Goal: Task Accomplishment & Management: Complete application form

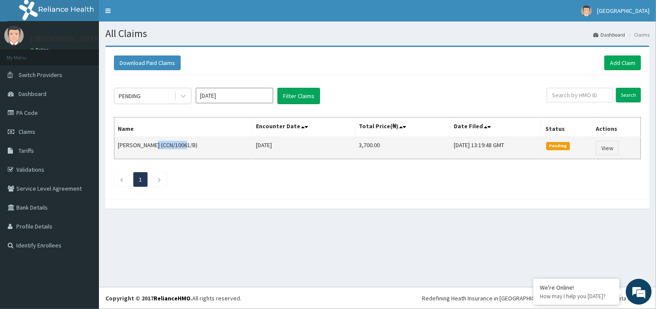
drag, startPoint x: 178, startPoint y: 143, endPoint x: 147, endPoint y: 149, distance: 32.0
click at [147, 149] on td "[PERSON_NAME] (CCN/10061/B)" at bounding box center [183, 148] width 138 height 22
click at [155, 145] on td "[PERSON_NAME] (CCN/10061/B)" at bounding box center [183, 148] width 138 height 22
drag, startPoint x: 179, startPoint y: 143, endPoint x: 147, endPoint y: 144, distance: 32.7
click at [147, 144] on td "[PERSON_NAME] (CCN/10061/B)" at bounding box center [183, 148] width 138 height 22
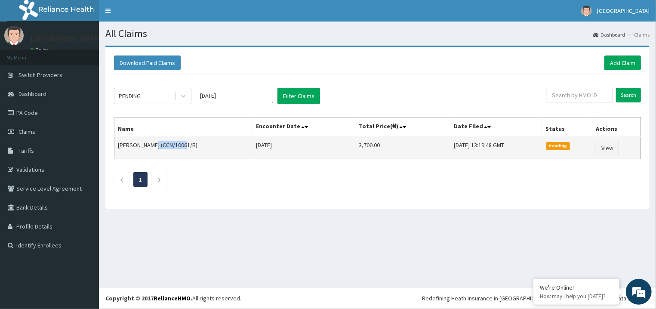
copy td "CCN/10061/B"
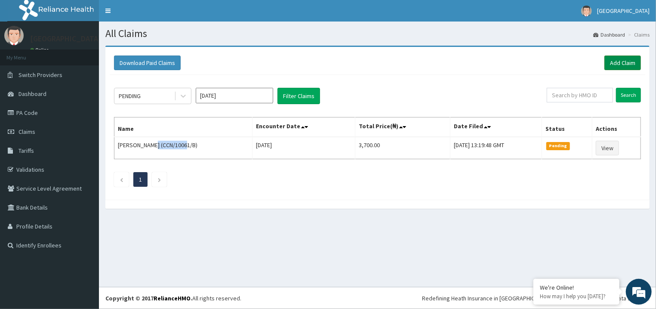
click at [608, 61] on link "Add Claim" at bounding box center [622, 62] width 37 height 15
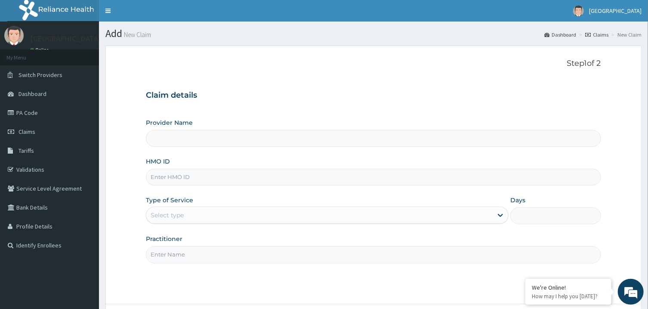
type input "CCN/10061/B"
type input "[GEOGRAPHIC_DATA]"
type input "CCN/10061/B"
click at [195, 210] on div "Select type" at bounding box center [319, 215] width 346 height 14
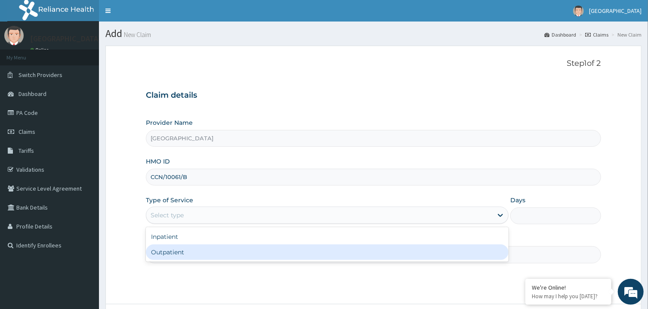
click at [196, 249] on div "Outpatient" at bounding box center [327, 251] width 363 height 15
type input "1"
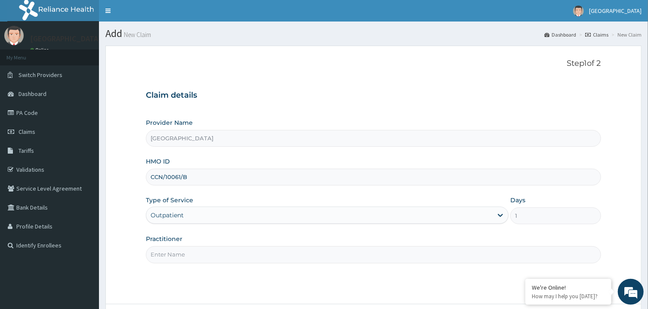
click at [196, 249] on input "Practitioner" at bounding box center [373, 254] width 455 height 17
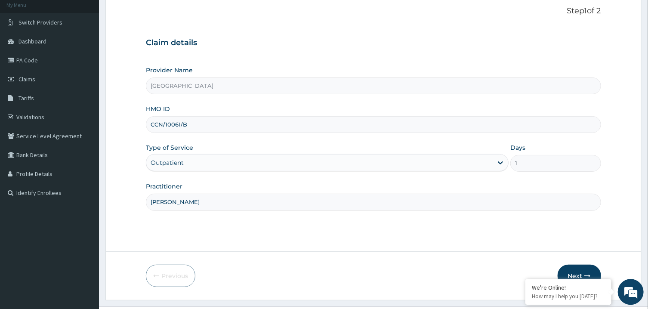
scroll to position [72, 0]
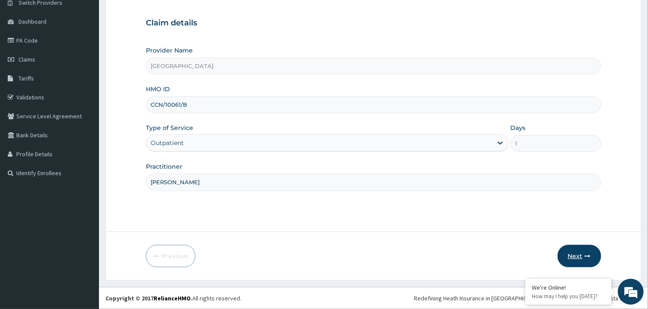
type input "PETER PRINCE"
click at [573, 251] on button "Next" at bounding box center [578, 256] width 43 height 22
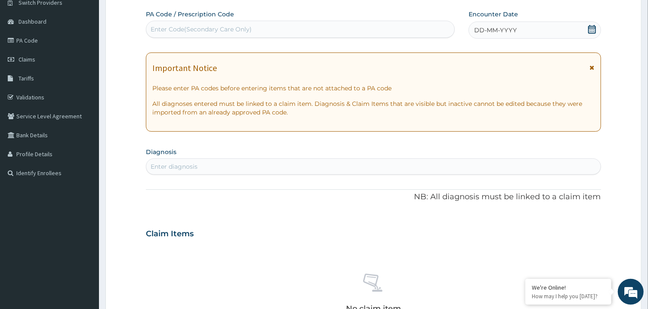
click at [594, 33] on icon at bounding box center [592, 29] width 8 height 9
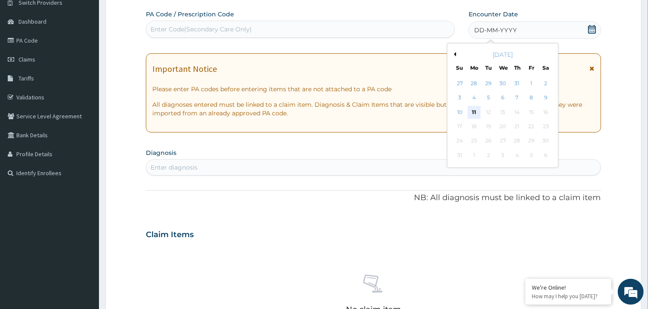
click at [477, 109] on div "11" at bounding box center [473, 112] width 13 height 13
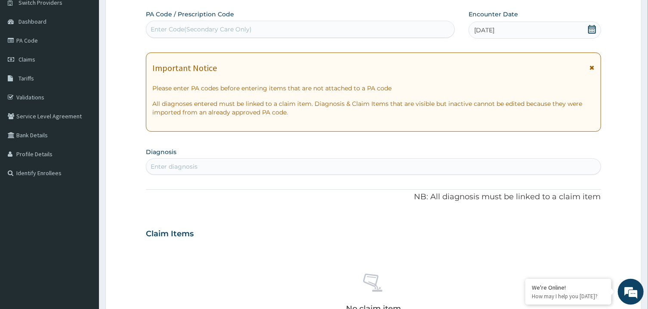
click at [235, 164] on div "Enter diagnosis" at bounding box center [373, 167] width 454 height 14
type input "RHINI"
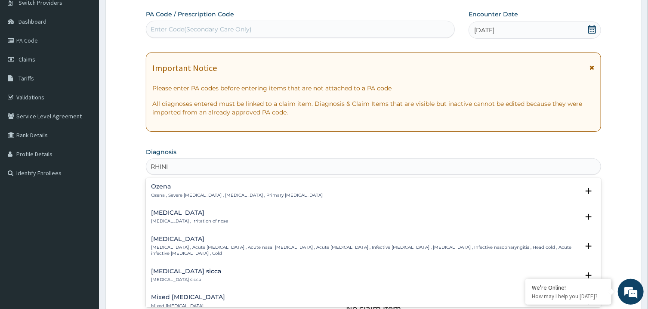
click at [160, 218] on p "Rhinitis , Irritation of nose" at bounding box center [189, 221] width 77 height 6
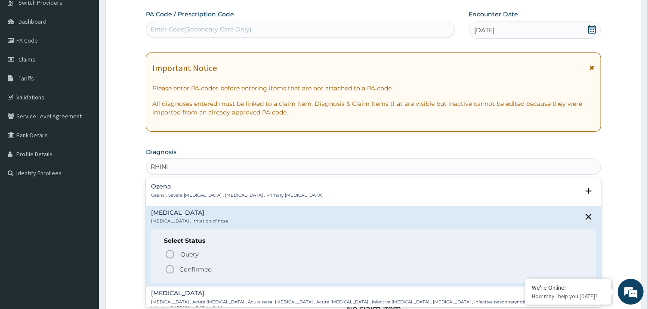
click at [166, 267] on icon "status option filled" at bounding box center [170, 269] width 10 height 10
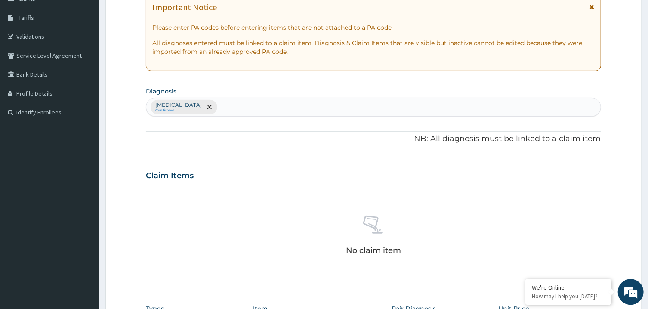
scroll to position [146, 0]
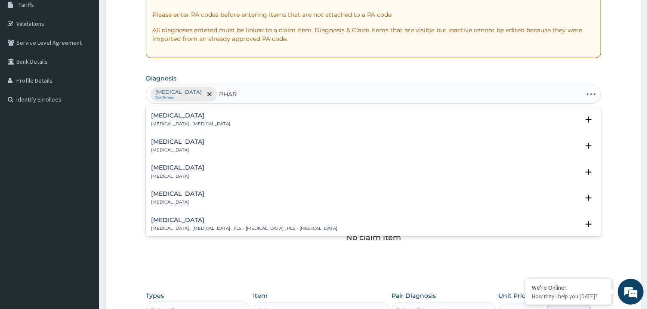
type input "PHARY"
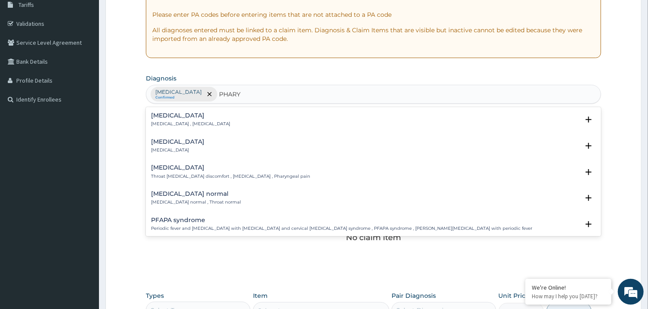
click at [169, 142] on h4 "Pharyngitis" at bounding box center [177, 141] width 53 height 6
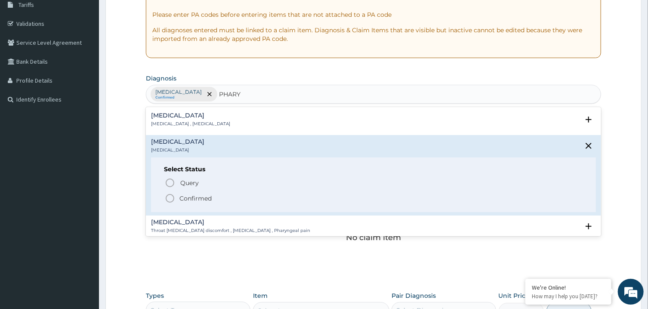
click at [168, 200] on icon "status option filled" at bounding box center [170, 198] width 10 height 10
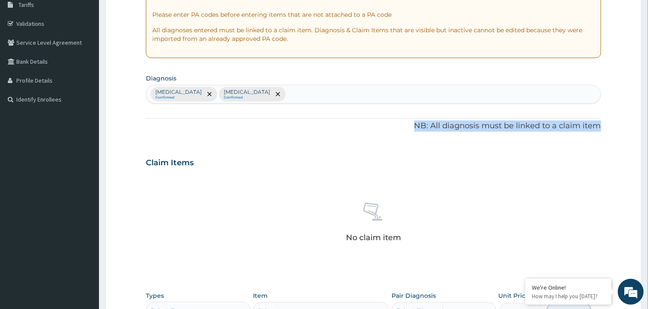
drag, startPoint x: 652, startPoint y: 105, endPoint x: 655, endPoint y: 125, distance: 19.7
click at [647, 125] on div "R EL Toggle navigation Genezland Hospital Genezland Hospital - genezlandhospita…" at bounding box center [324, 164] width 648 height 620
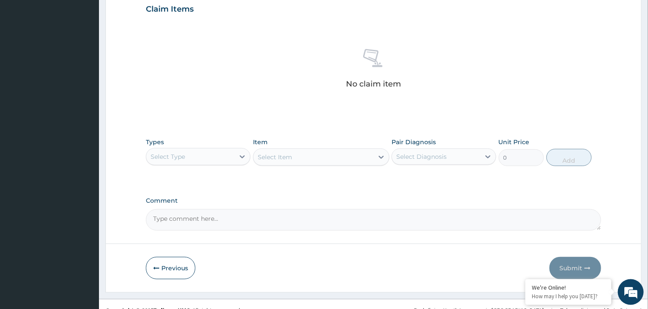
scroll to position [311, 0]
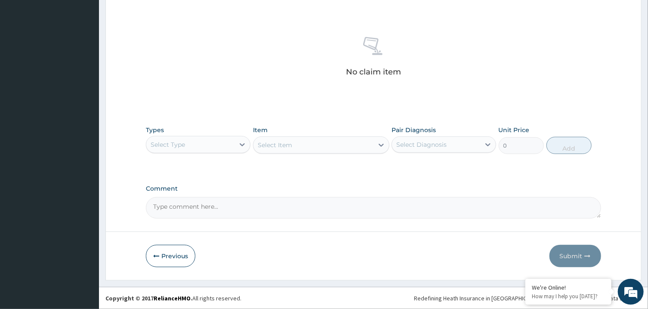
click at [215, 145] on div "Select Type" at bounding box center [190, 145] width 88 height 14
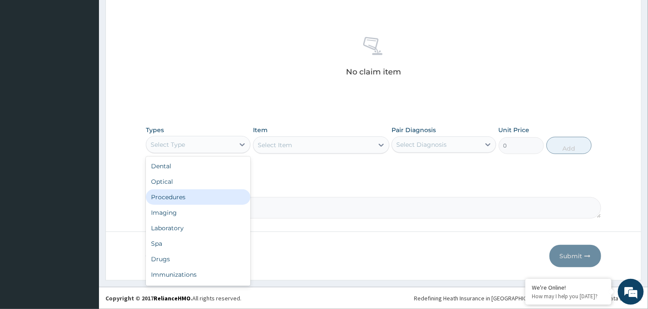
click at [202, 200] on div "Procedures" at bounding box center [198, 196] width 105 height 15
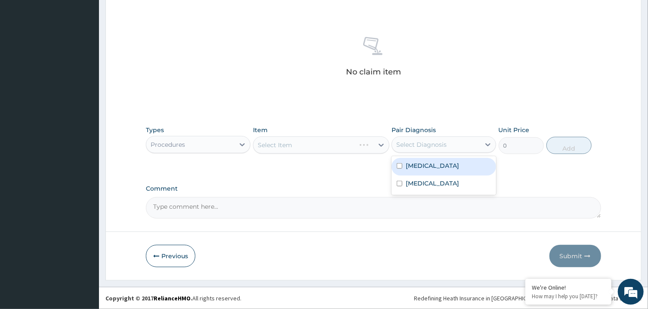
click at [425, 139] on div "Select Diagnosis" at bounding box center [436, 145] width 88 height 14
click at [429, 170] on div "Rhinitis" at bounding box center [443, 167] width 105 height 18
checkbox input "true"
click at [434, 182] on label "Pharyngitis" at bounding box center [432, 183] width 53 height 9
checkbox input "true"
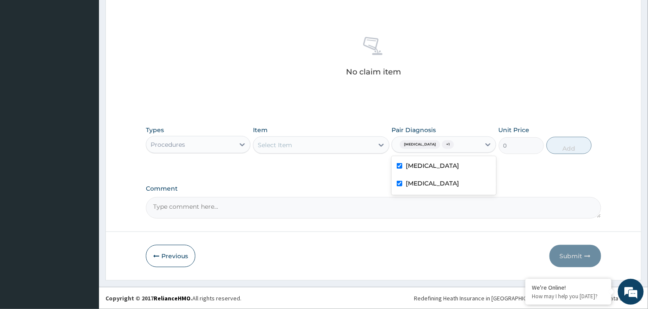
click at [369, 145] on div "Select Item" at bounding box center [313, 145] width 120 height 14
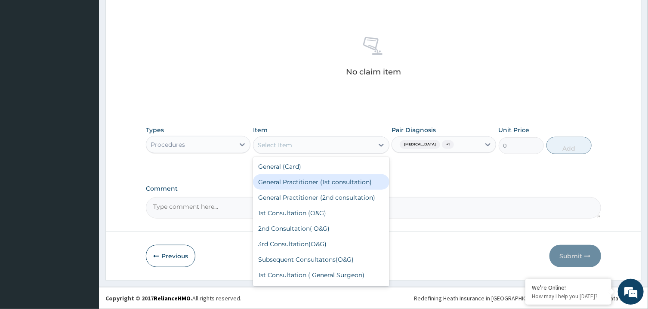
click at [360, 185] on div "General Practitioner (1st consultation)" at bounding box center [321, 181] width 136 height 15
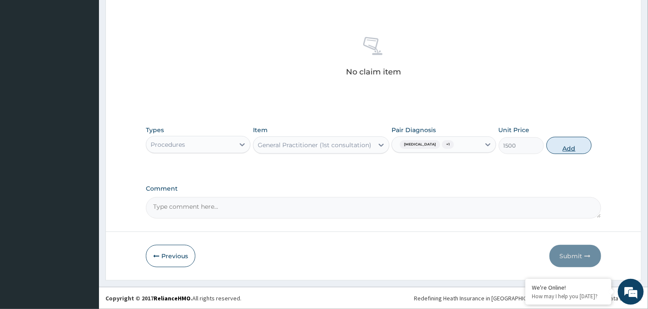
click at [569, 142] on button "Add" at bounding box center [569, 145] width 46 height 17
type input "0"
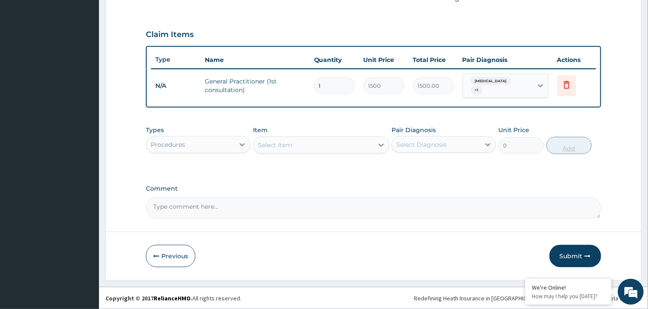
scroll to position [270, 0]
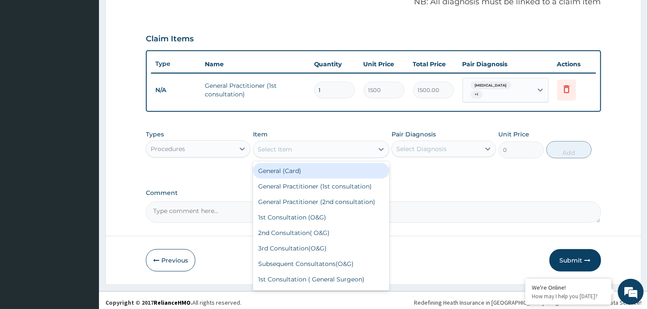
click at [285, 147] on div "Select Item" at bounding box center [275, 149] width 34 height 9
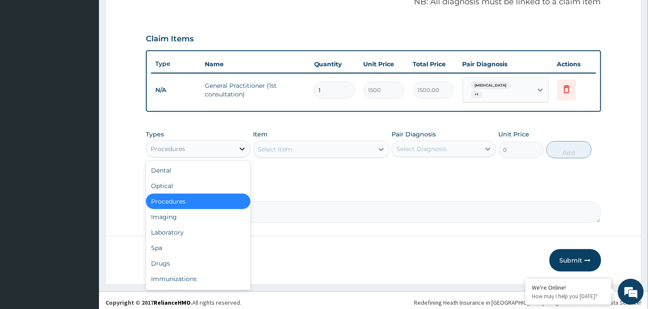
click at [238, 149] on div at bounding box center [241, 148] width 15 height 15
click at [210, 232] on div "Laboratory" at bounding box center [198, 231] width 105 height 15
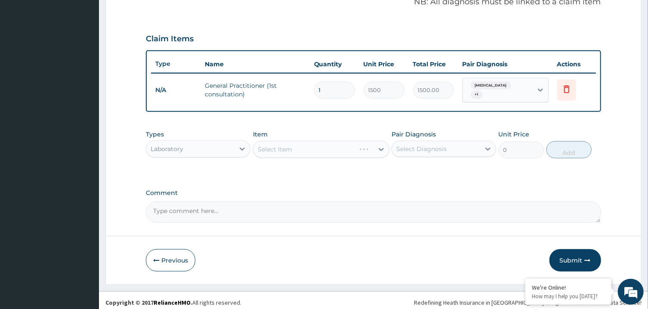
click at [415, 149] on div "Select Diagnosis" at bounding box center [436, 149] width 88 height 14
click at [417, 166] on label "Rhinitis" at bounding box center [432, 170] width 53 height 9
checkbox input "true"
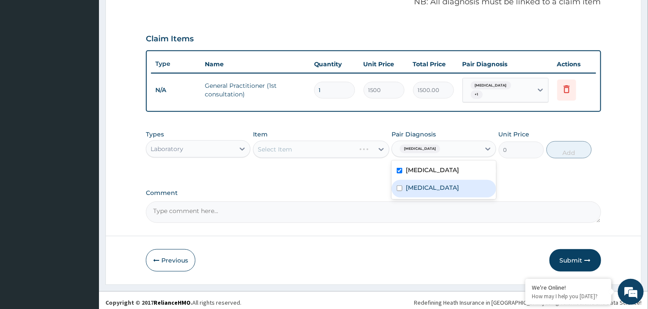
click at [423, 183] on label "Pharyngitis" at bounding box center [432, 187] width 53 height 9
checkbox input "true"
click at [372, 142] on div "Select Item" at bounding box center [321, 149] width 136 height 17
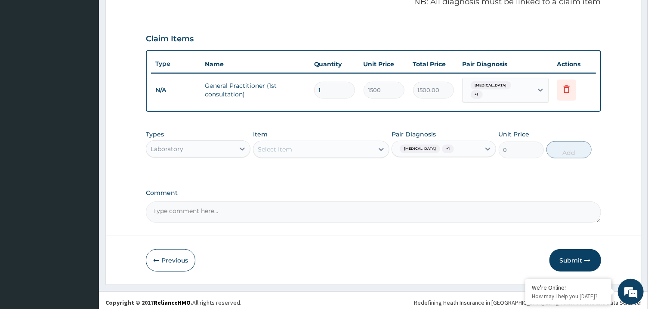
click at [372, 142] on div "Select Item" at bounding box center [313, 149] width 120 height 14
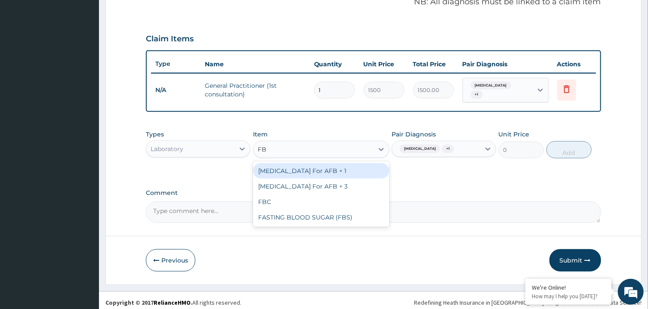
type input "FBC"
click at [381, 168] on div "FBC" at bounding box center [321, 170] width 136 height 15
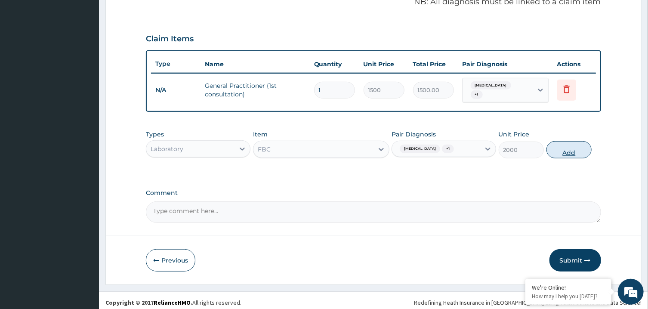
click at [551, 152] on button "Add" at bounding box center [569, 149] width 46 height 17
type input "0"
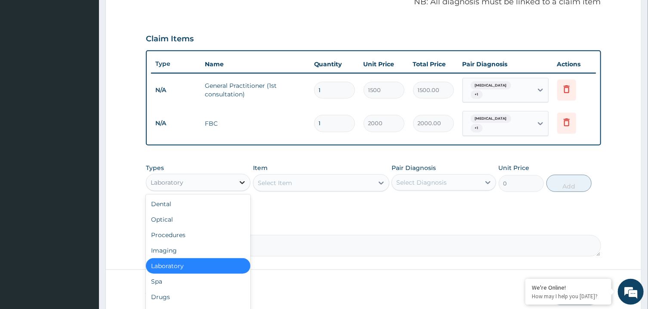
click at [235, 175] on div at bounding box center [241, 182] width 15 height 15
click at [169, 289] on div "Drugs" at bounding box center [198, 296] width 105 height 15
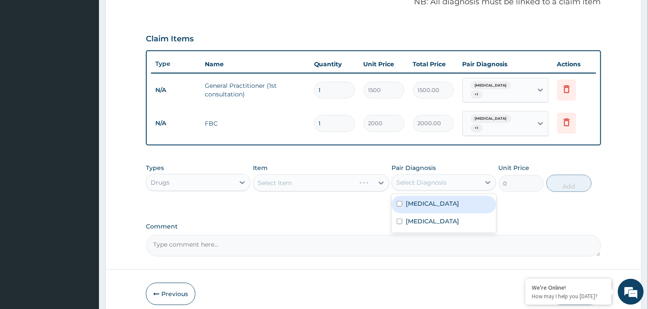
click at [447, 175] on div "Select Diagnosis" at bounding box center [436, 182] width 88 height 14
click at [443, 200] on div "Rhinitis" at bounding box center [443, 205] width 105 height 18
checkbox input "true"
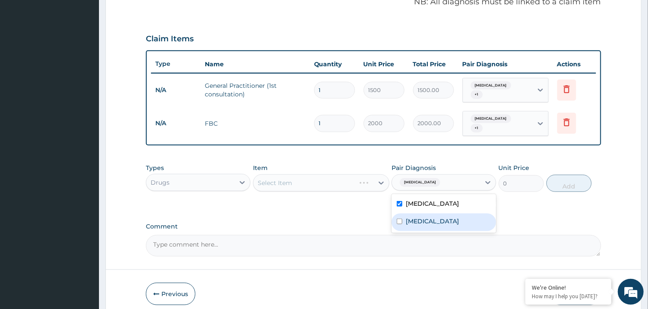
click at [443, 215] on div "Pharyngitis" at bounding box center [443, 222] width 105 height 18
checkbox input "true"
click at [341, 176] on div "Select Item" at bounding box center [313, 183] width 120 height 14
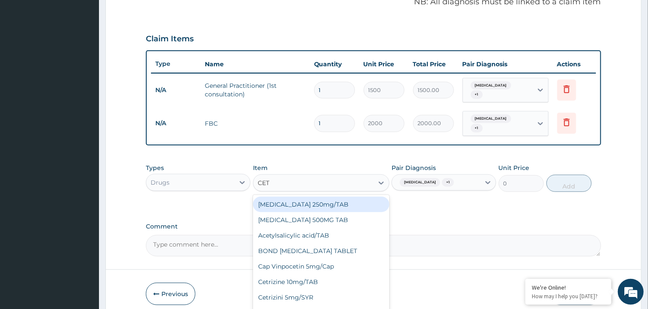
type input "CETR"
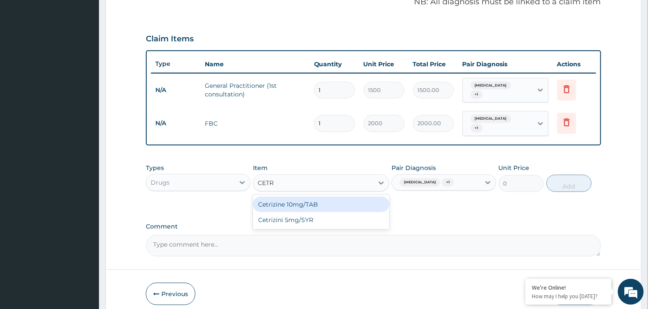
click at [358, 195] on div "Cetrizine 10mg/TAB Cetrizini 5mg/SYR" at bounding box center [321, 212] width 136 height 34
click at [375, 197] on div "Cetrizine 10mg/TAB" at bounding box center [321, 204] width 136 height 15
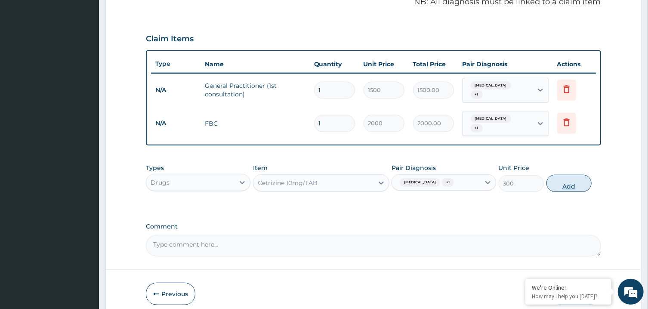
click at [572, 175] on button "Add" at bounding box center [569, 183] width 46 height 17
type input "0"
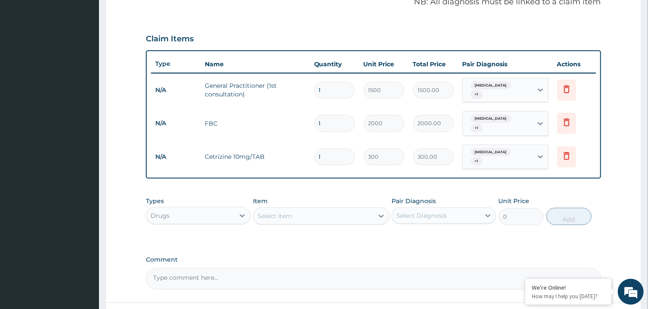
click at [299, 209] on div "Select Item" at bounding box center [313, 216] width 120 height 14
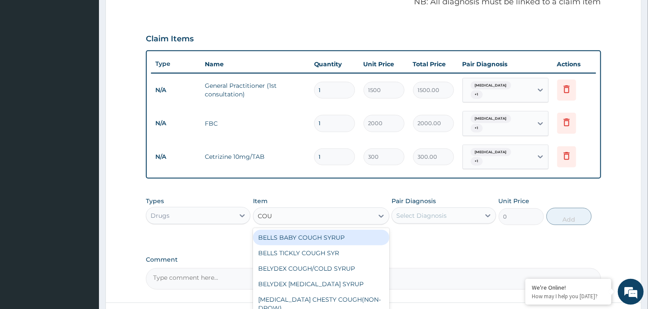
type input "COUG"
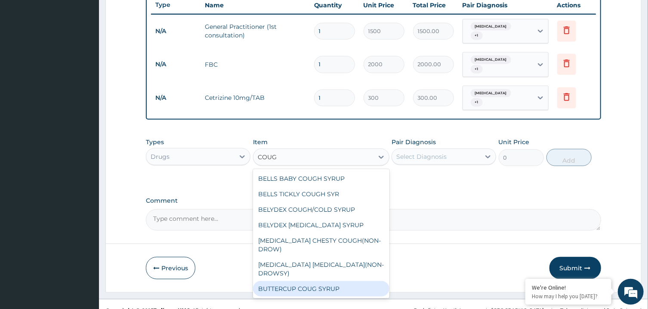
click at [323, 281] on div "BUTTERCUP COUG SYRUP" at bounding box center [321, 288] width 136 height 15
type input "1800"
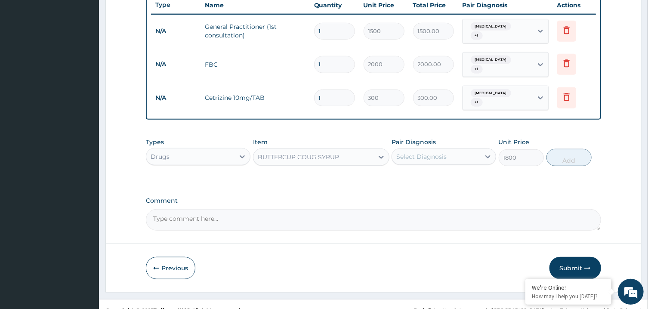
click at [412, 152] on div "Select Diagnosis" at bounding box center [421, 156] width 50 height 9
click at [423, 188] on div "Pharyngitis" at bounding box center [443, 197] width 105 height 18
checkbox input "true"
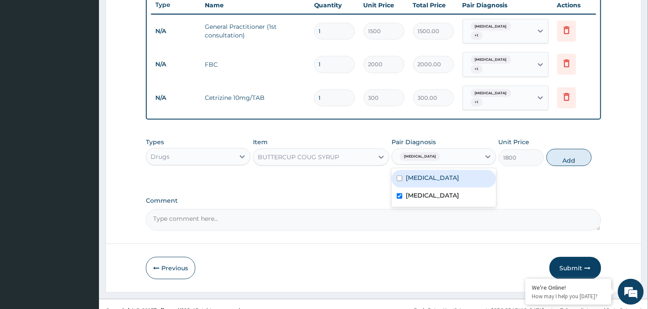
click at [418, 173] on label "Rhinitis" at bounding box center [432, 177] width 53 height 9
checkbox input "true"
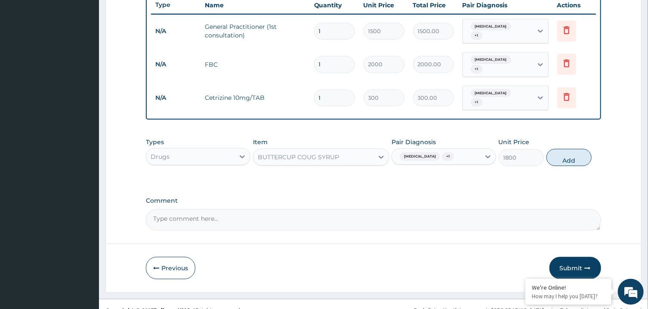
click at [560, 161] on div "Types Drugs Item BUTTERCUP COUG SYRUP Pair Diagnosis Pharyngitis + 1 Unit Price…" at bounding box center [373, 158] width 455 height 50
click at [560, 137] on div "Types Drugs Item BUTTERCUP COUG SYRUP Pair Diagnosis Pharyngitis + 1 Unit Price…" at bounding box center [373, 151] width 455 height 37
click at [559, 149] on button "Add" at bounding box center [569, 157] width 46 height 17
type input "0"
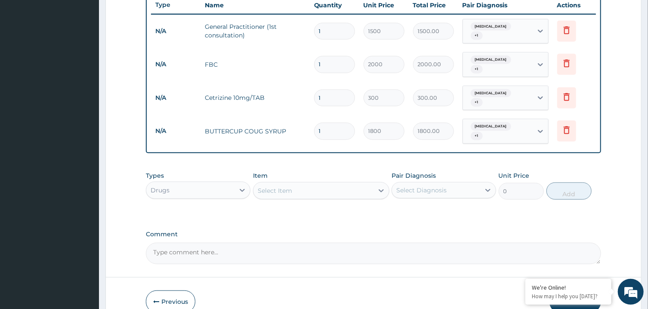
click at [264, 186] on div "Select Item" at bounding box center [275, 190] width 34 height 9
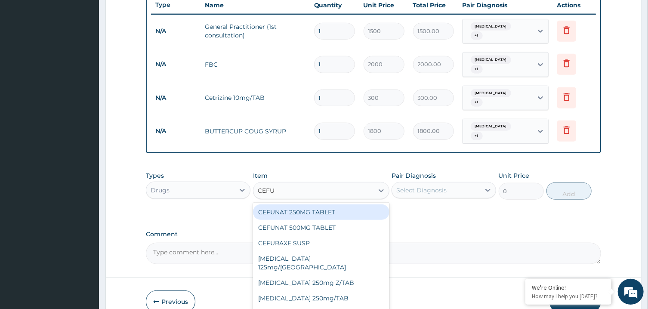
type input "CEFUR"
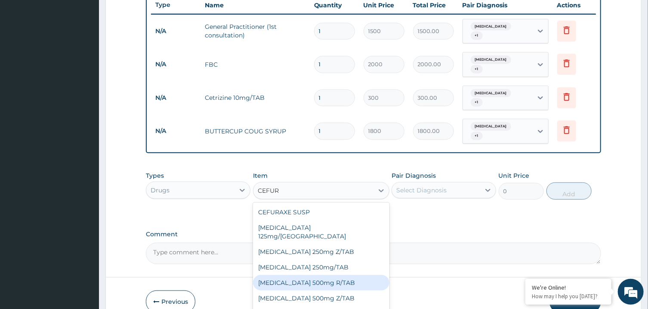
click at [334, 275] on div "Cefuroxime 500mg R/TAB" at bounding box center [321, 282] width 136 height 15
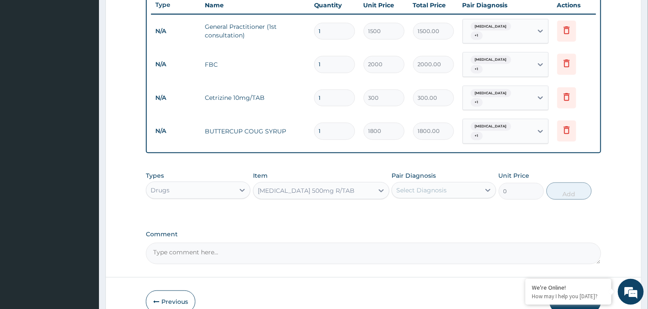
type input "300"
click at [444, 186] on div "Select Diagnosis" at bounding box center [421, 190] width 50 height 9
click at [437, 203] on div "Rhinitis" at bounding box center [443, 212] width 105 height 18
checkbox input "true"
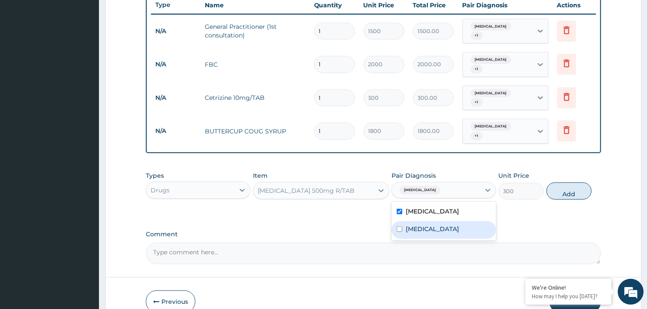
click at [444, 221] on div "Pharyngitis" at bounding box center [443, 230] width 105 height 18
checkbox input "true"
click at [554, 182] on button "Add" at bounding box center [569, 190] width 46 height 17
type input "0"
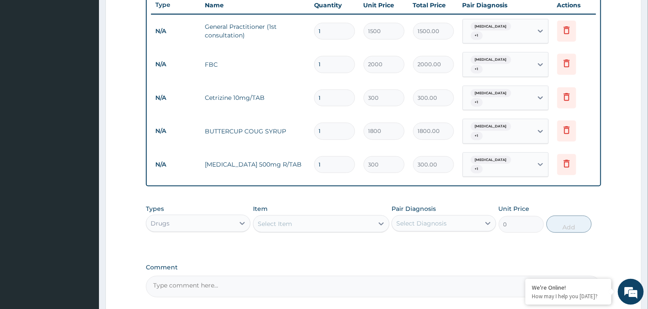
click at [329, 217] on div "Select Item" at bounding box center [313, 224] width 120 height 14
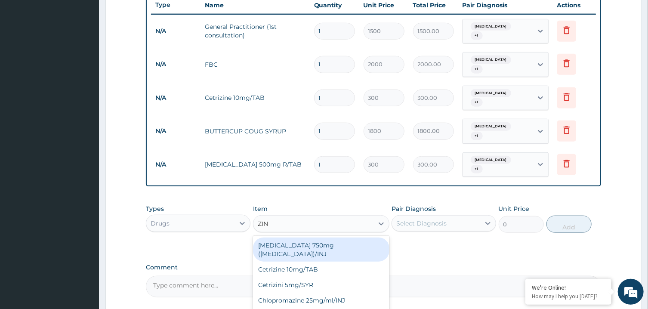
type input "ZINN"
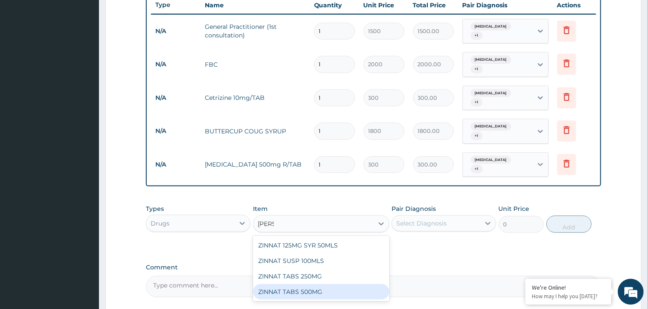
click at [338, 284] on div "ZINNAT TABS 500MG" at bounding box center [321, 291] width 136 height 15
type input "300"
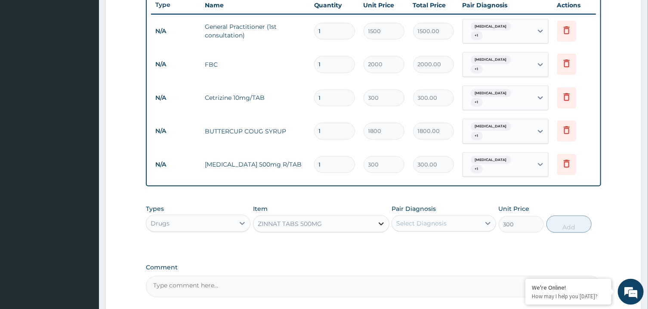
click at [375, 216] on div at bounding box center [380, 223] width 15 height 15
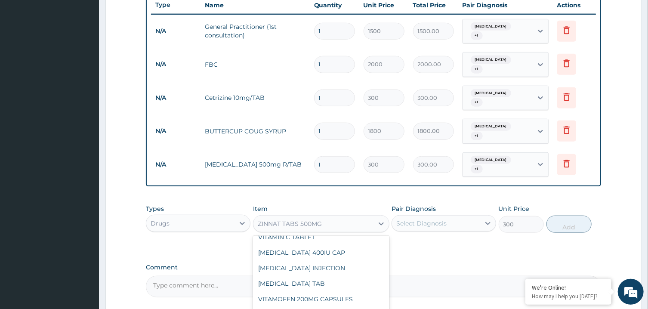
click at [346, 156] on input "1" at bounding box center [334, 164] width 41 height 17
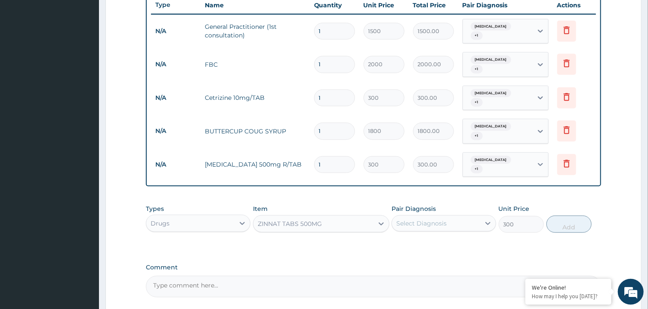
type input "10"
type input "3000.00"
type input "10"
click at [329, 90] on input "1" at bounding box center [334, 97] width 41 height 17
type input "10"
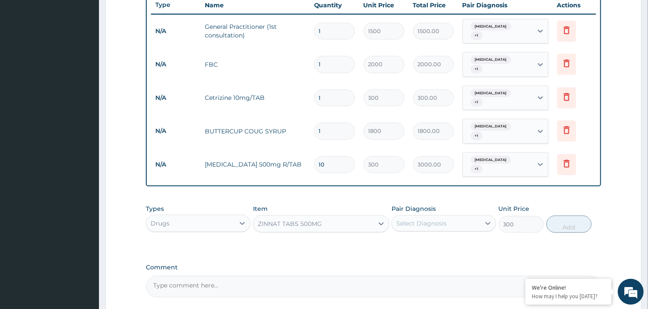
type input "3000.00"
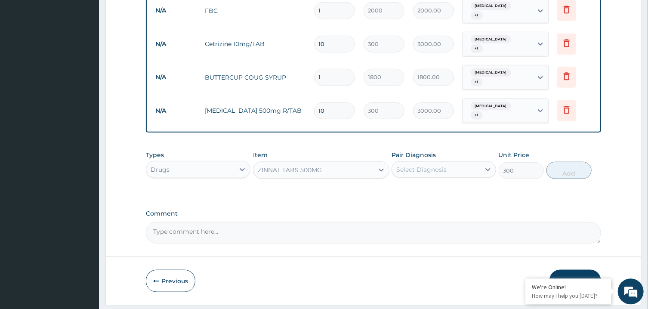
scroll to position [388, 0]
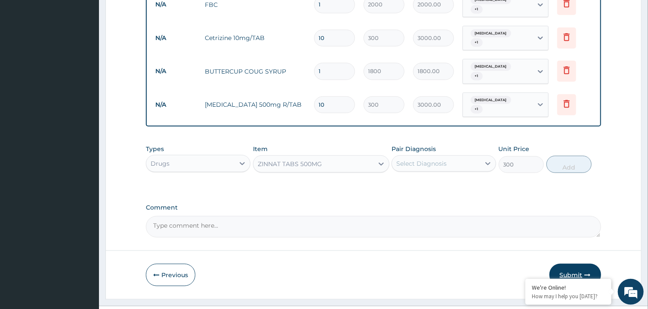
type input "10"
click at [587, 272] on icon "button" at bounding box center [587, 275] width 6 height 6
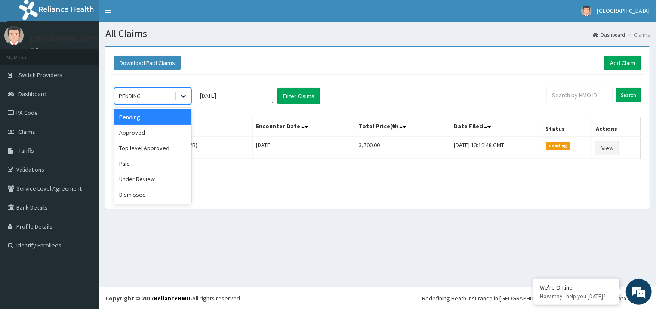
click at [177, 92] on div at bounding box center [182, 95] width 15 height 15
click at [164, 131] on div "Approved" at bounding box center [152, 132] width 77 height 15
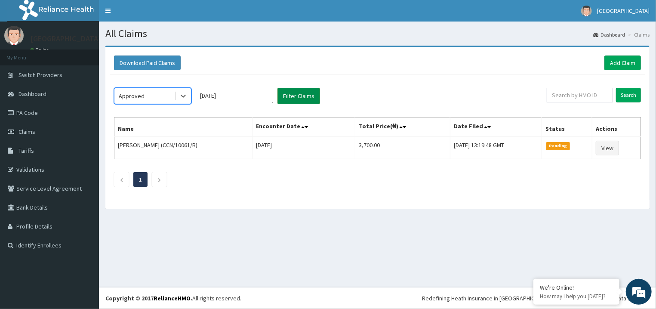
click at [295, 96] on button "Filter Claims" at bounding box center [298, 96] width 43 height 16
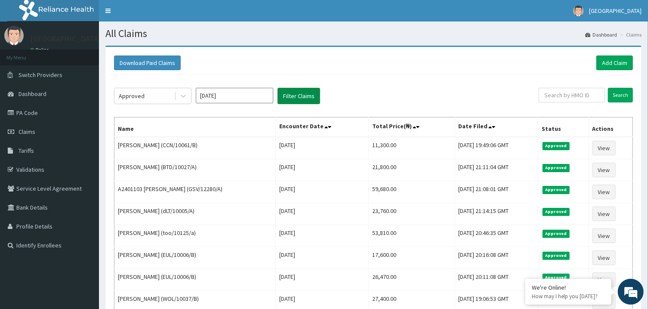
click at [295, 96] on button "Filter Claims" at bounding box center [298, 96] width 43 height 16
